Goal: Find specific page/section: Find specific page/section

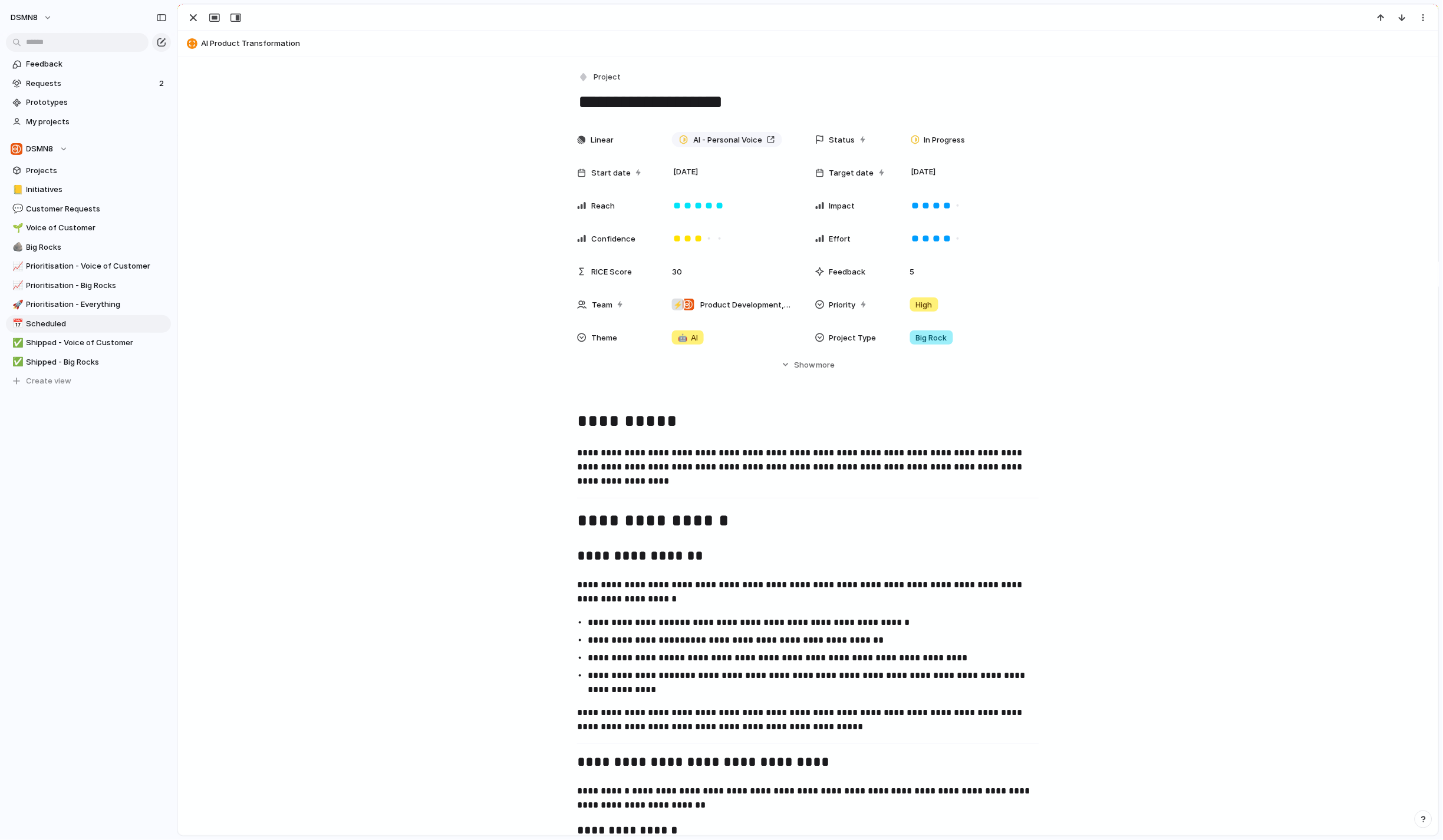
drag, startPoint x: 196, startPoint y: 19, endPoint x: 209, endPoint y: 33, distance: 19.1
click at [196, 19] on div "button" at bounding box center [193, 18] width 14 height 14
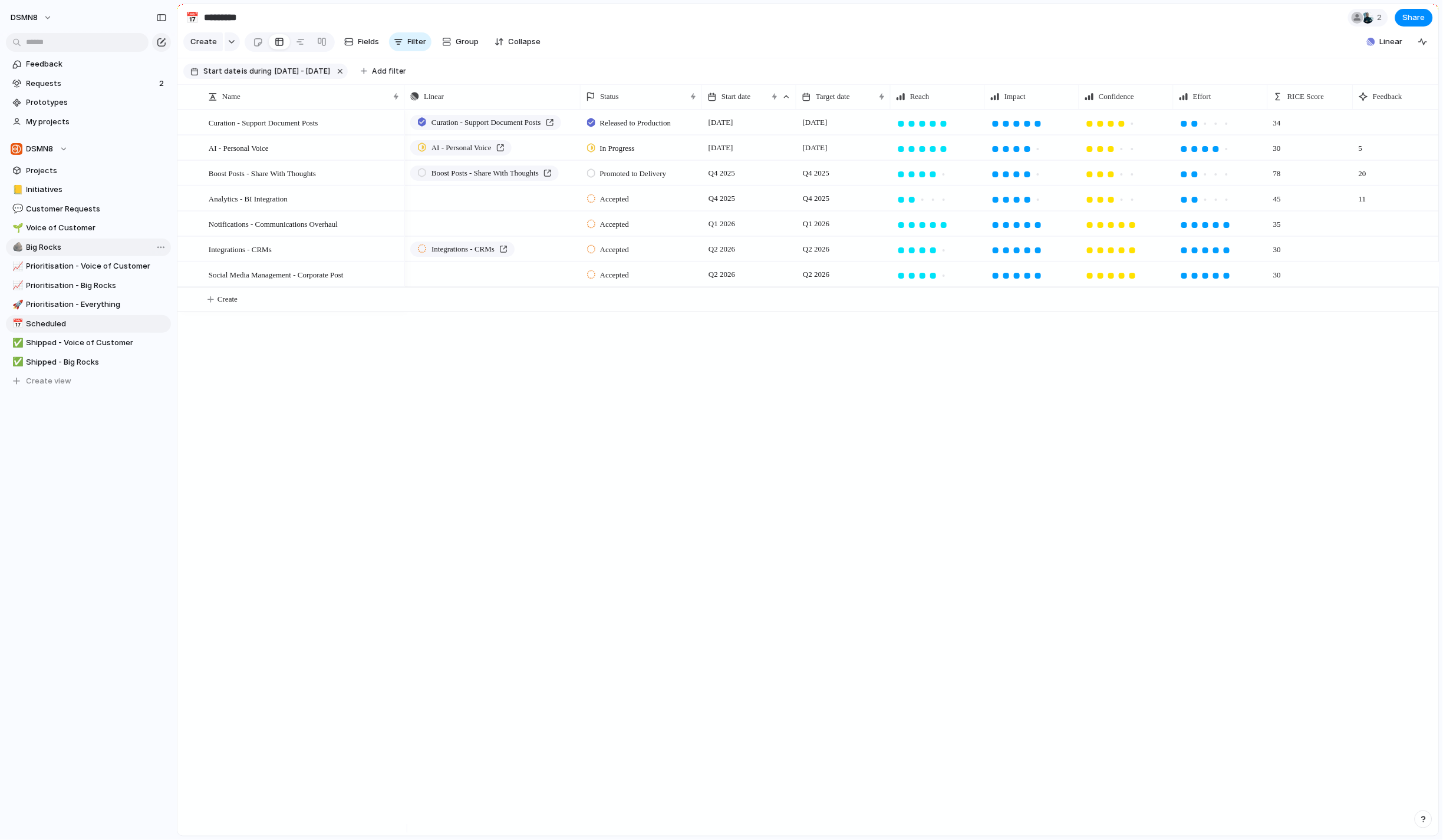
click at [82, 242] on span "Big Rocks" at bounding box center [96, 247] width 140 height 12
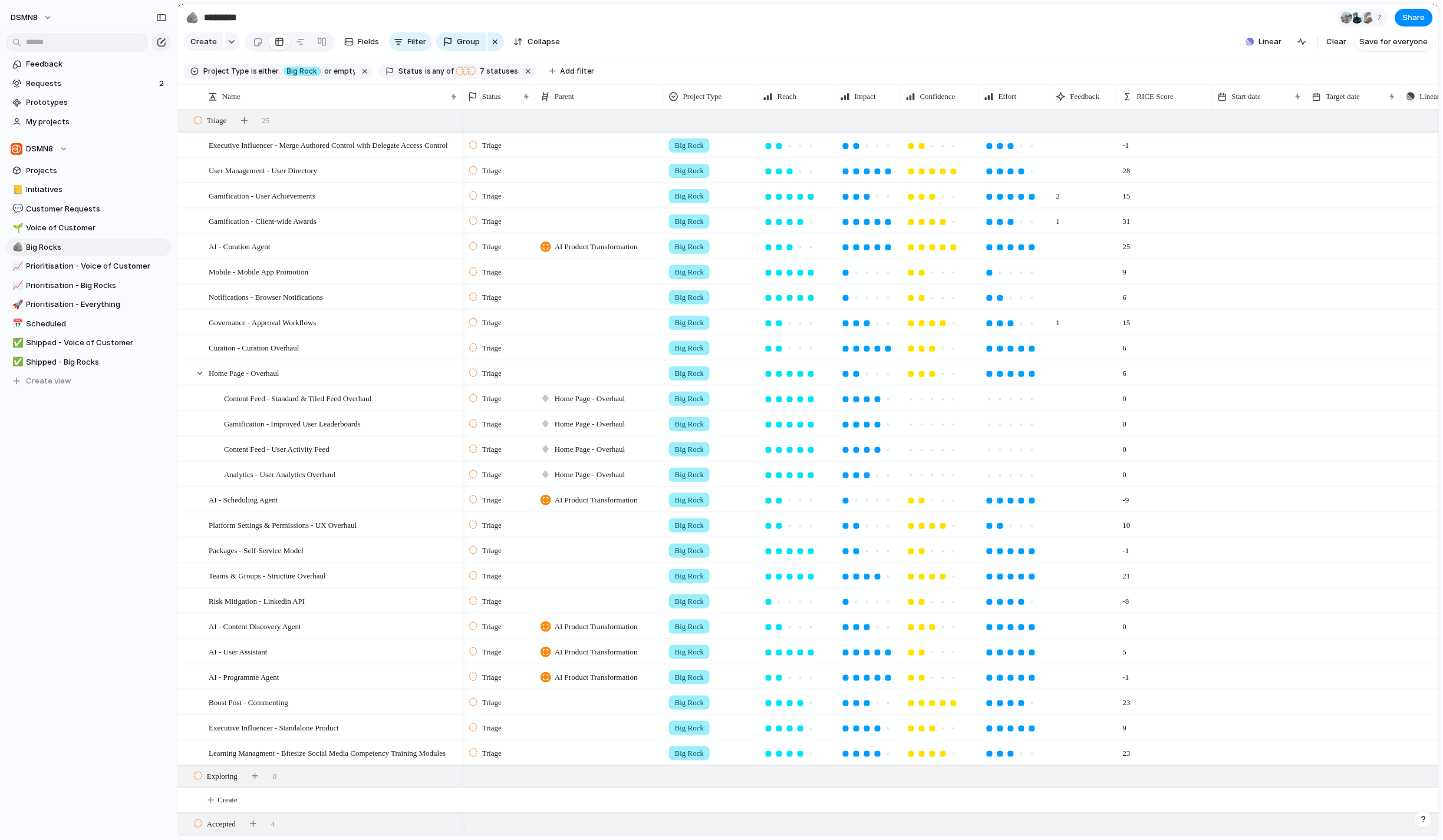
drag, startPoint x: 419, startPoint y: 106, endPoint x: 490, endPoint y: 106, distance: 71.0
click at [465, 106] on div at bounding box center [462, 97] width 6 height 25
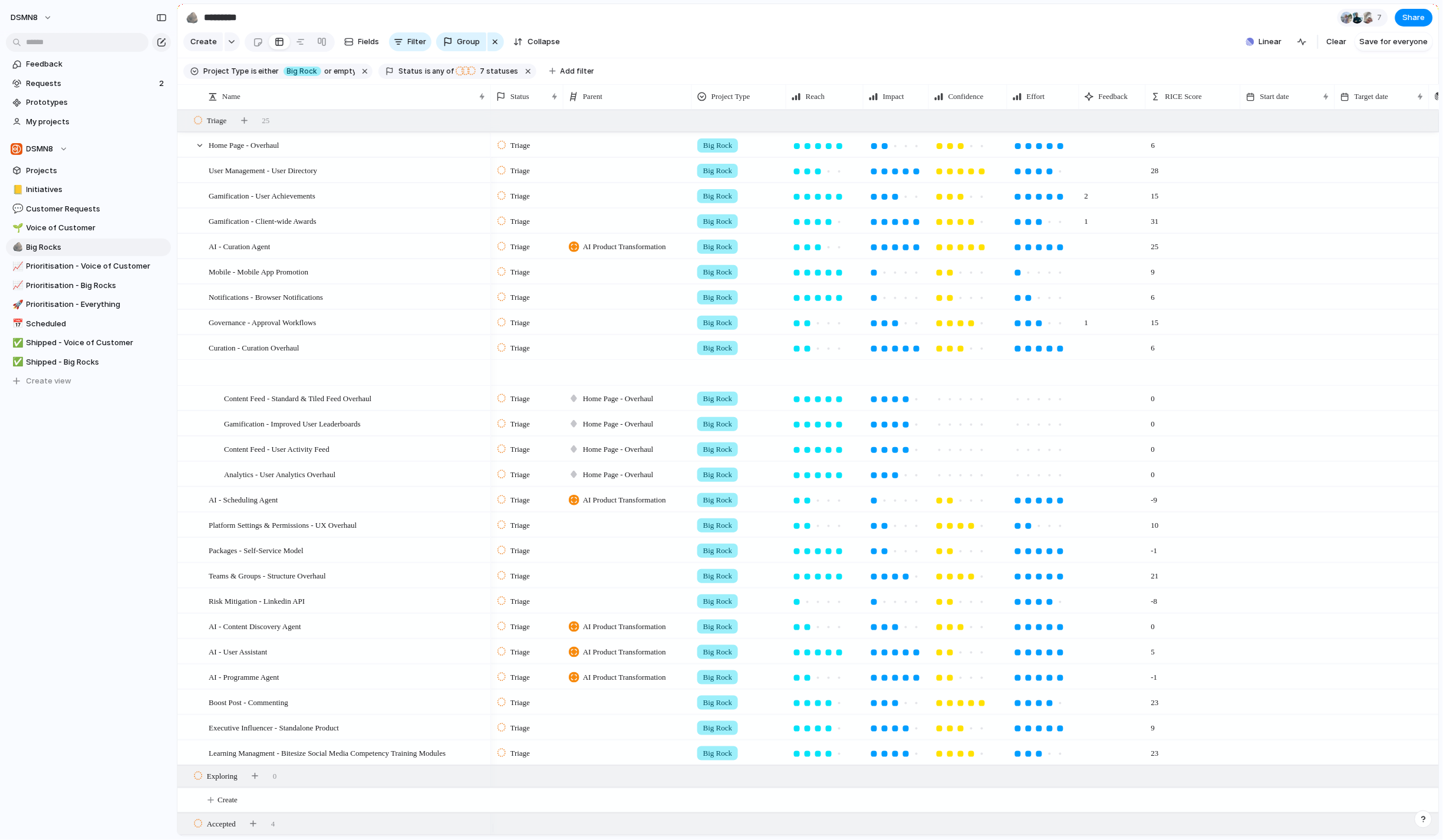
scroll to position [303, 0]
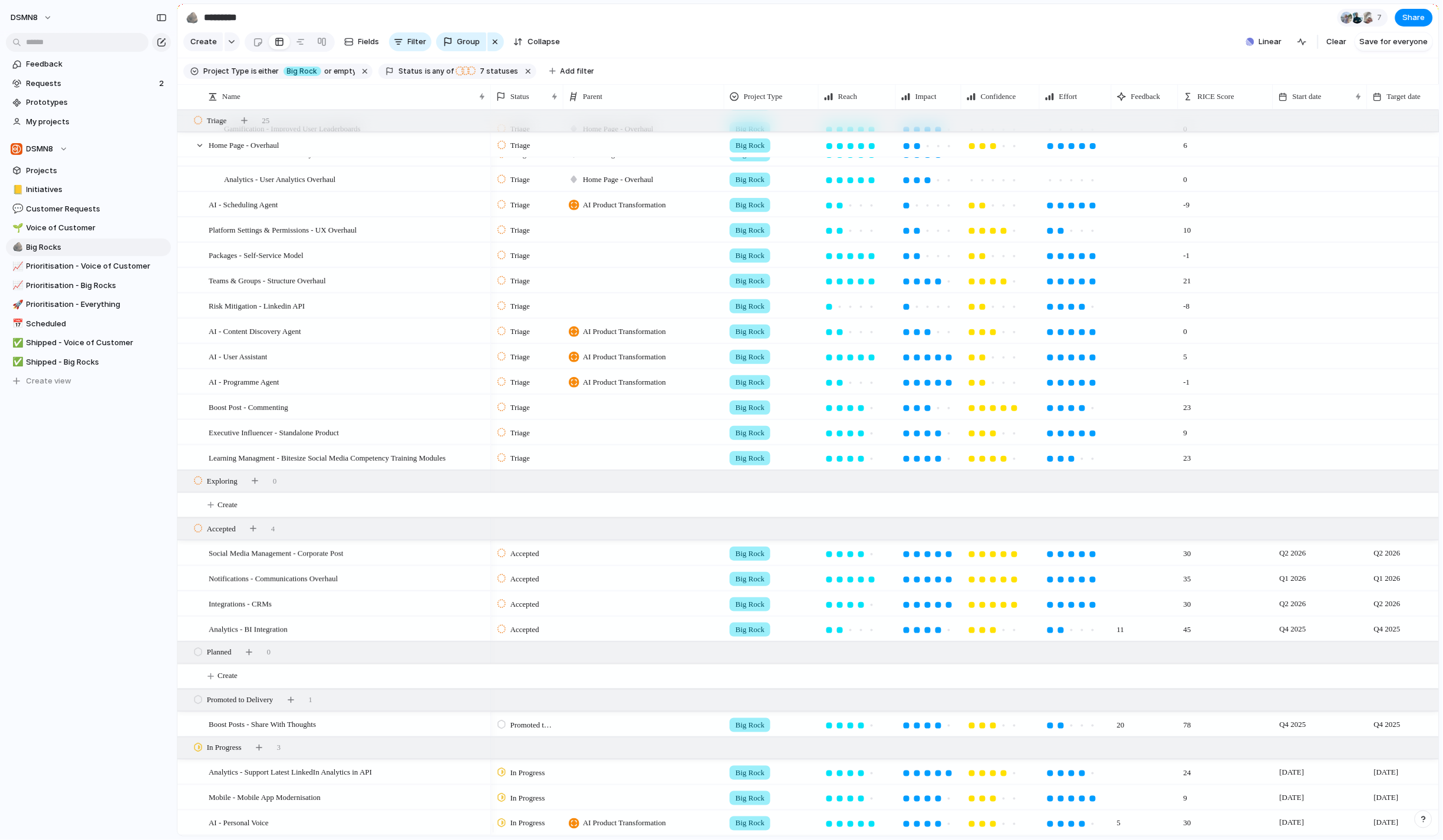
click at [721, 105] on div at bounding box center [723, 97] width 6 height 25
click at [66, 325] on span "Scheduled" at bounding box center [96, 324] width 140 height 12
type input "*********"
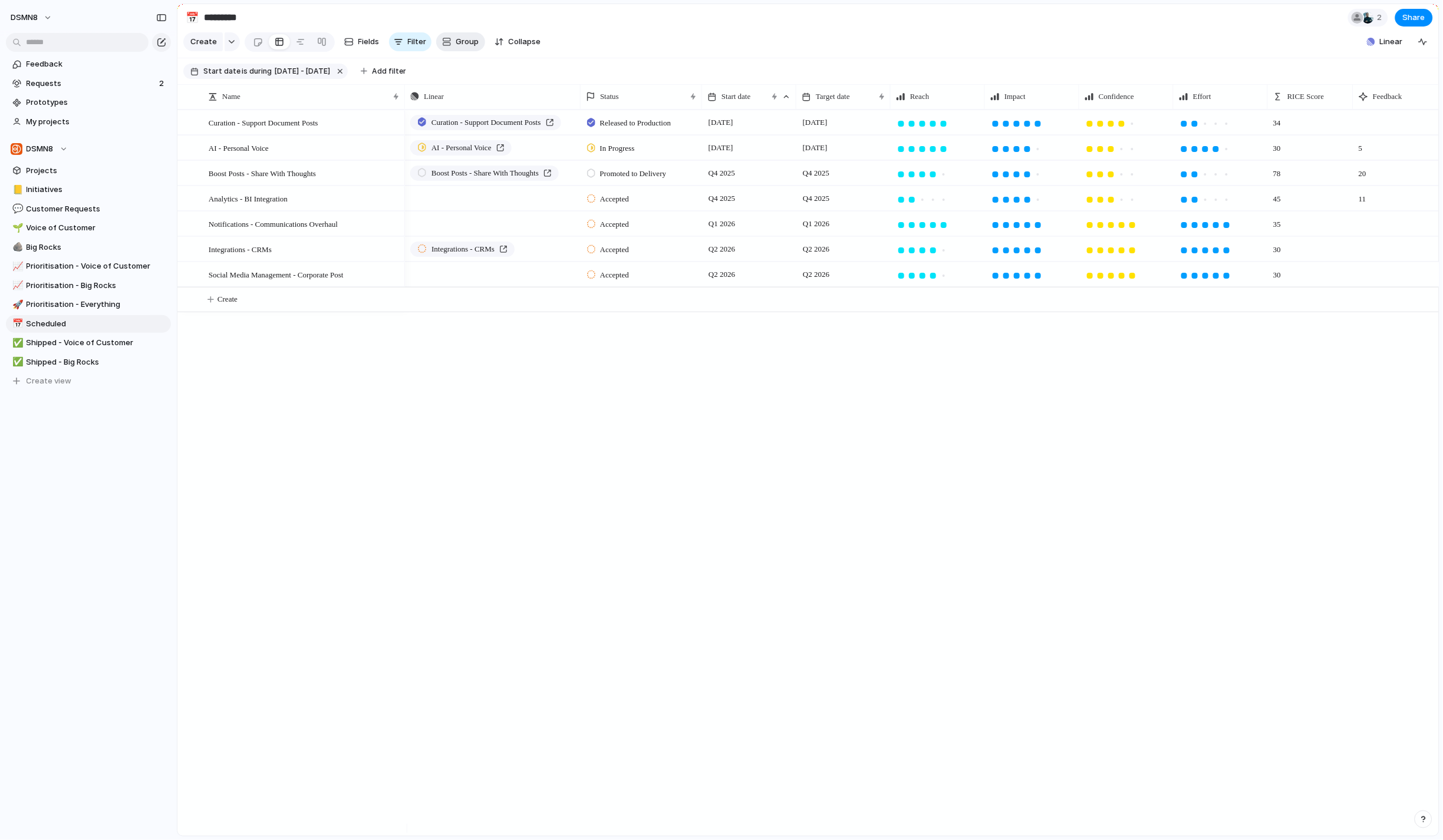
click at [462, 46] on span "Group" at bounding box center [468, 41] width 23 height 12
click at [487, 170] on li "Status" at bounding box center [487, 172] width 101 height 19
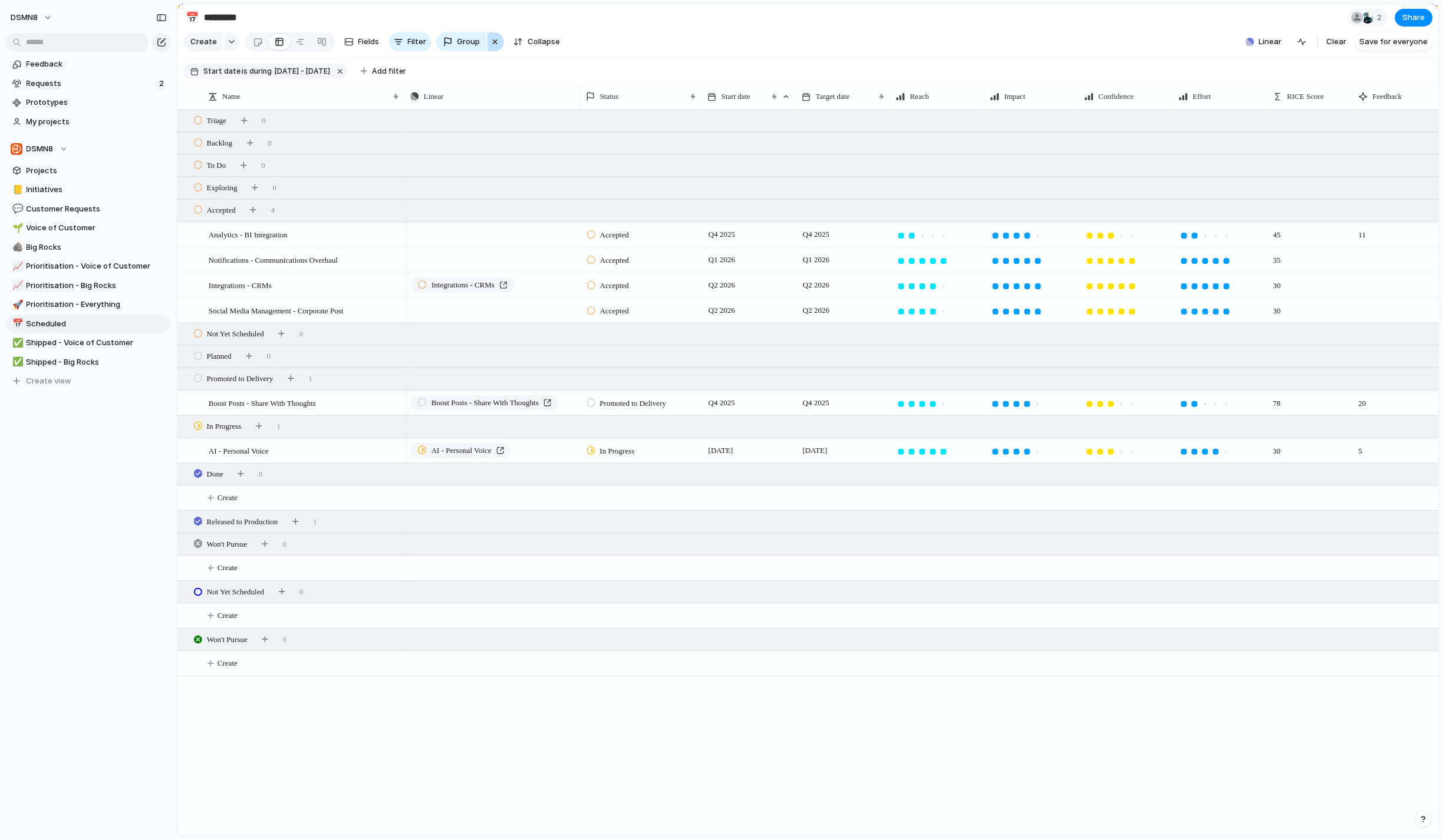
click at [494, 48] on div "button" at bounding box center [495, 42] width 9 height 14
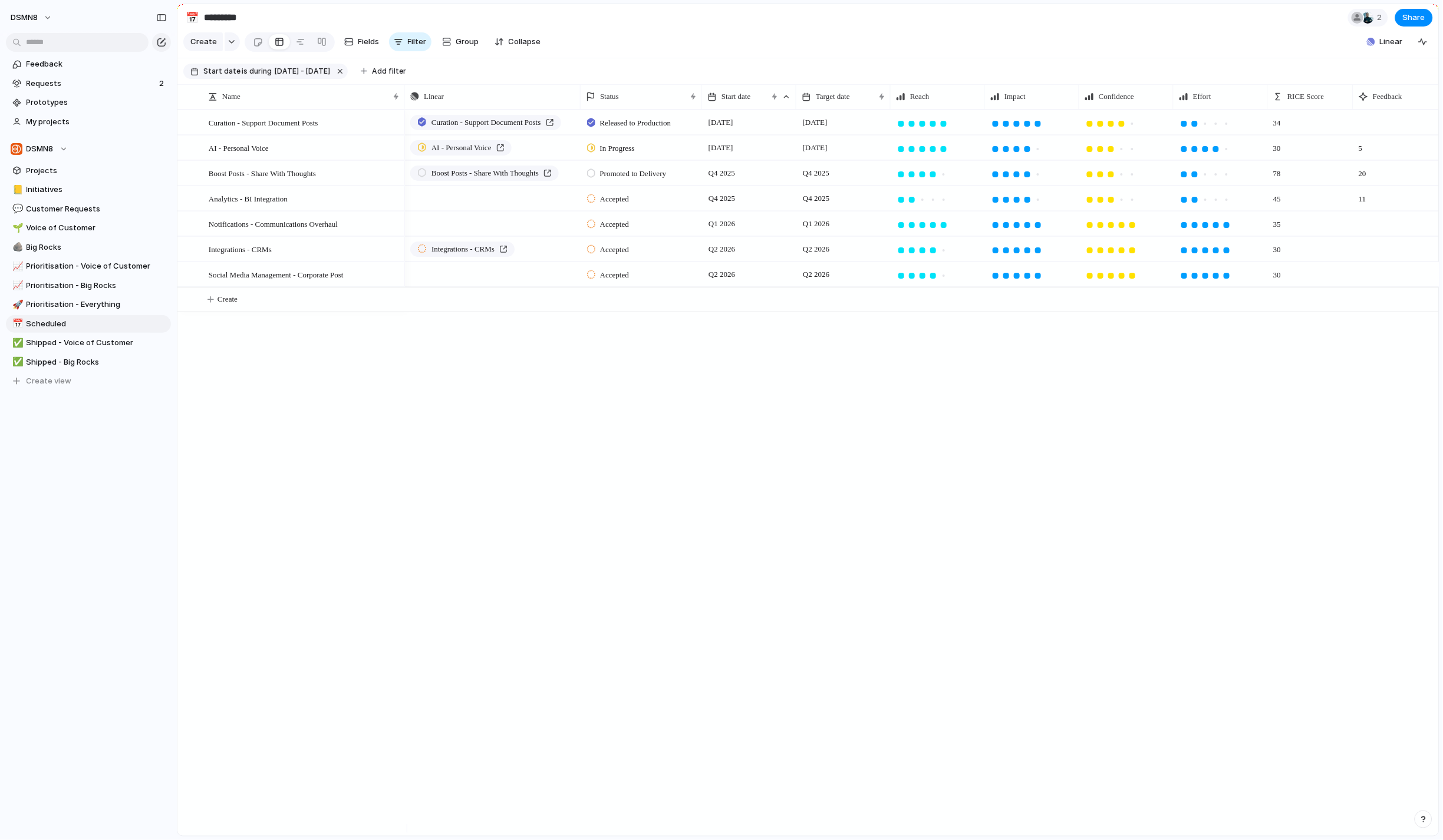
click at [727, 421] on div "Curation - Support Document Posts Released to Production 4 August [DATE] AI - P…" at bounding box center [922, 473] width 1034 height 727
